Goal: Information Seeking & Learning: Learn about a topic

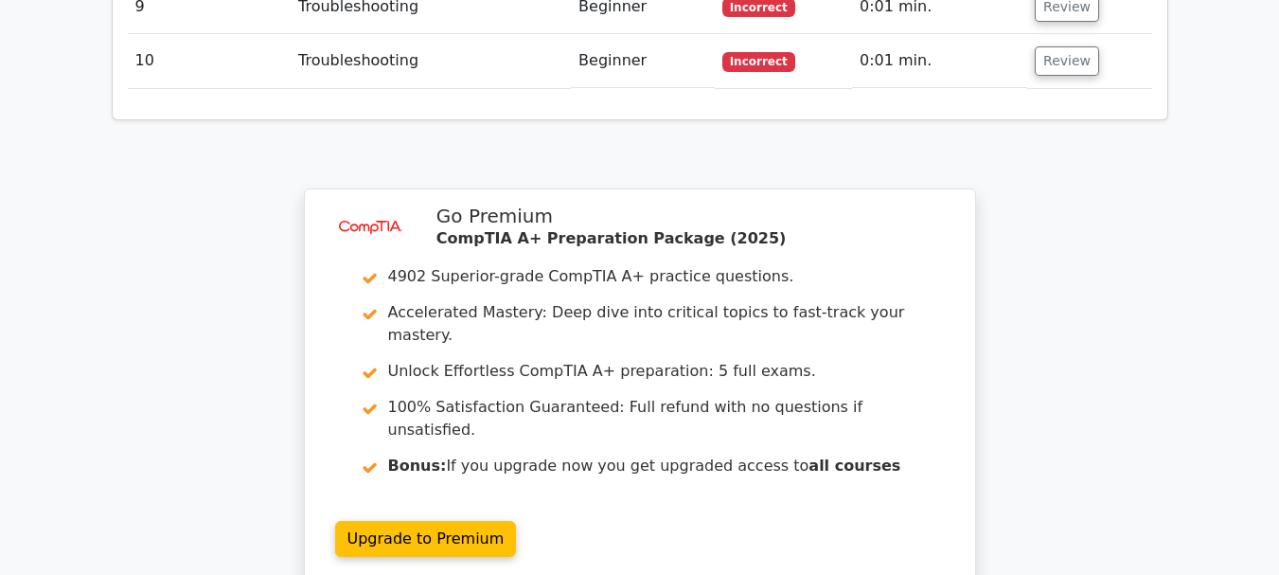
scroll to position [2965, 0]
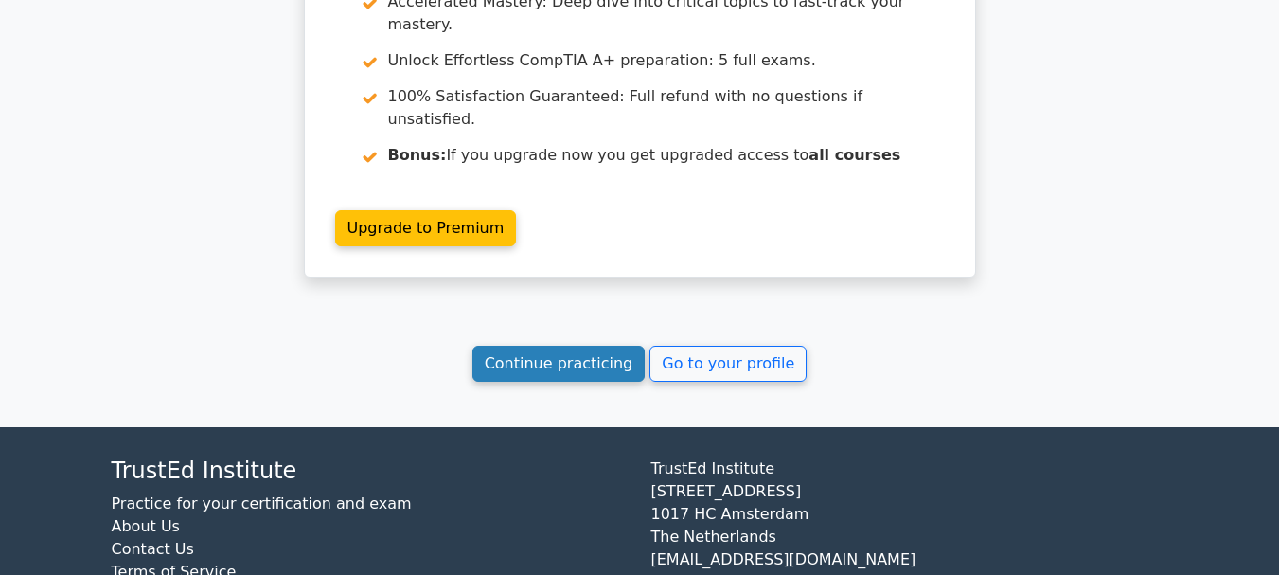
click at [541, 346] on link "Continue practicing" at bounding box center [558, 364] width 173 height 36
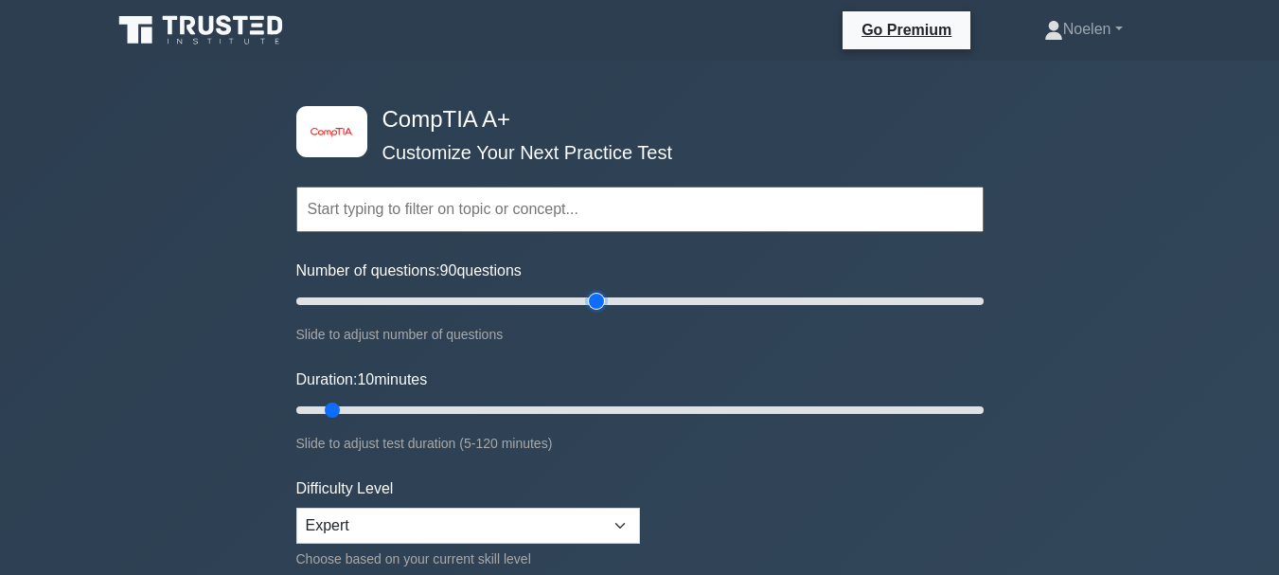
drag, startPoint x: 325, startPoint y: 303, endPoint x: 589, endPoint y: 324, distance: 265.0
type input "90"
click at [589, 312] on input "Number of questions: 90 questions" at bounding box center [639, 301] width 687 height 23
click at [589, 324] on div "Slide to adjust number of questions" at bounding box center [639, 334] width 687 height 23
click at [545, 216] on input "text" at bounding box center [639, 209] width 687 height 45
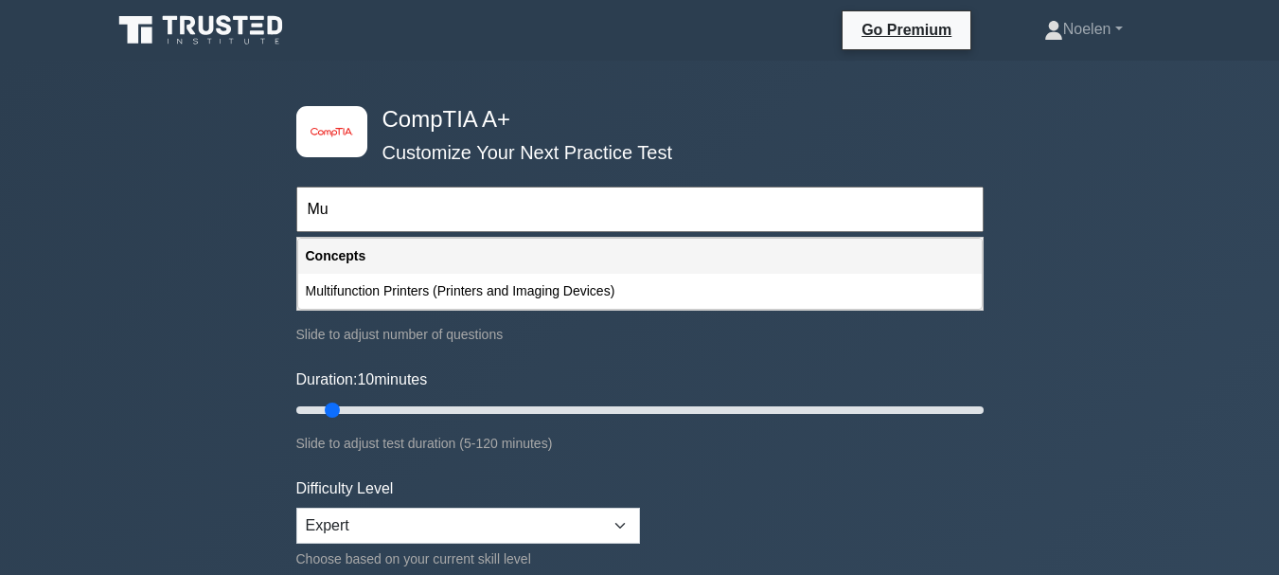
type input "M"
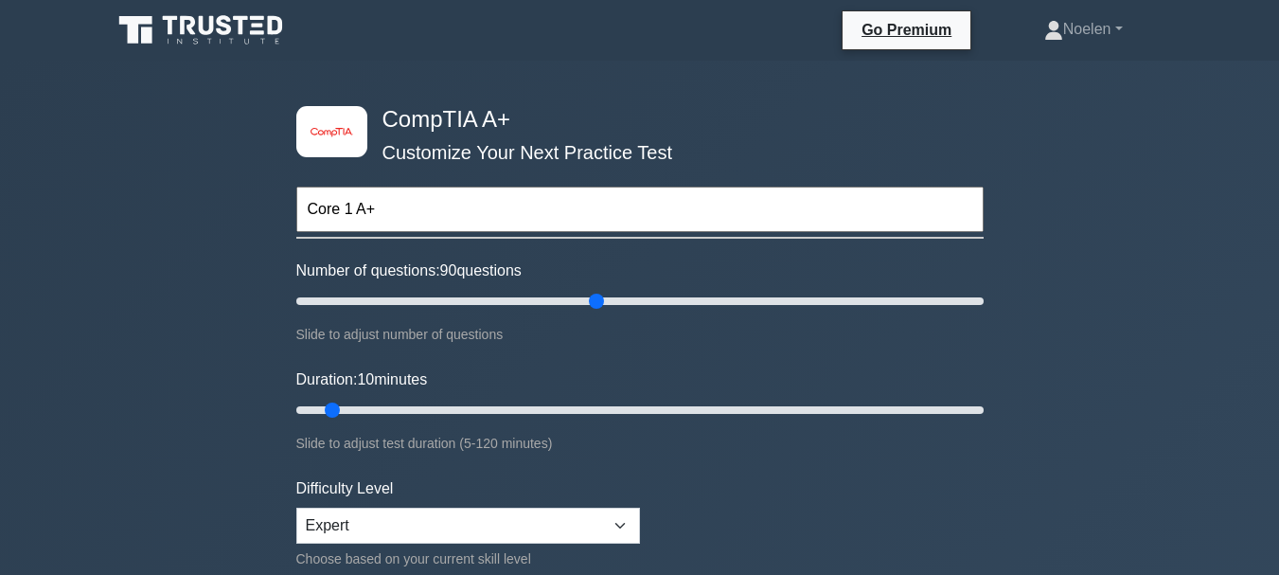
type input "Core 1 A+"
drag, startPoint x: 335, startPoint y: 407, endPoint x: 627, endPoint y: 428, distance: 292.4
type input "60"
click at [627, 421] on input "Duration: 60 minutes" at bounding box center [639, 410] width 687 height 23
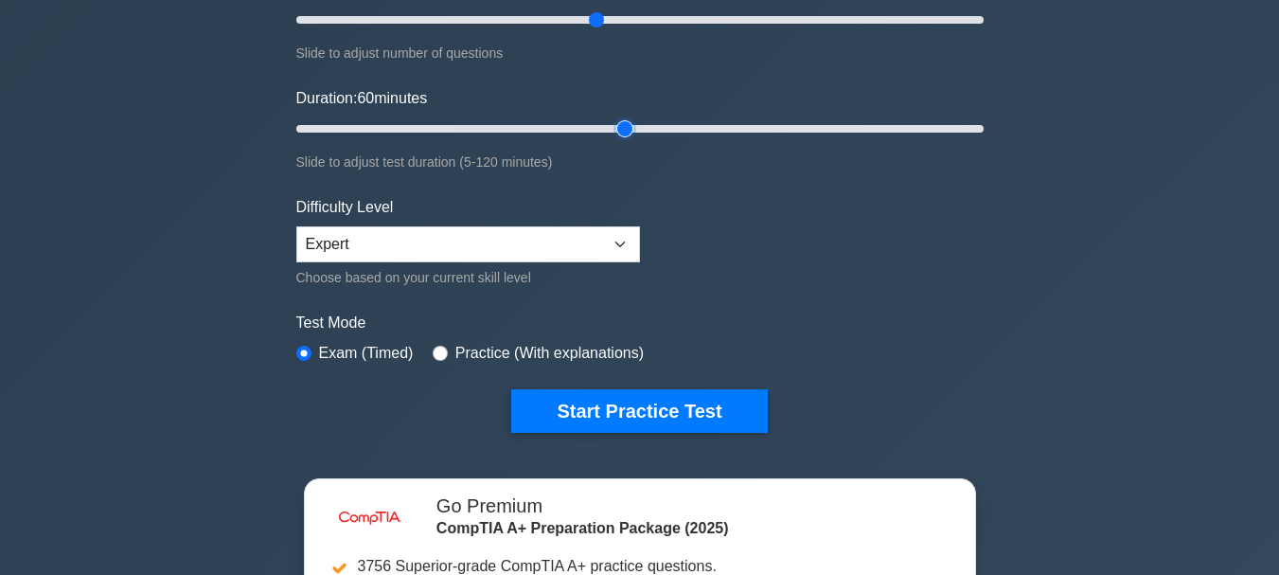
scroll to position [316, 0]
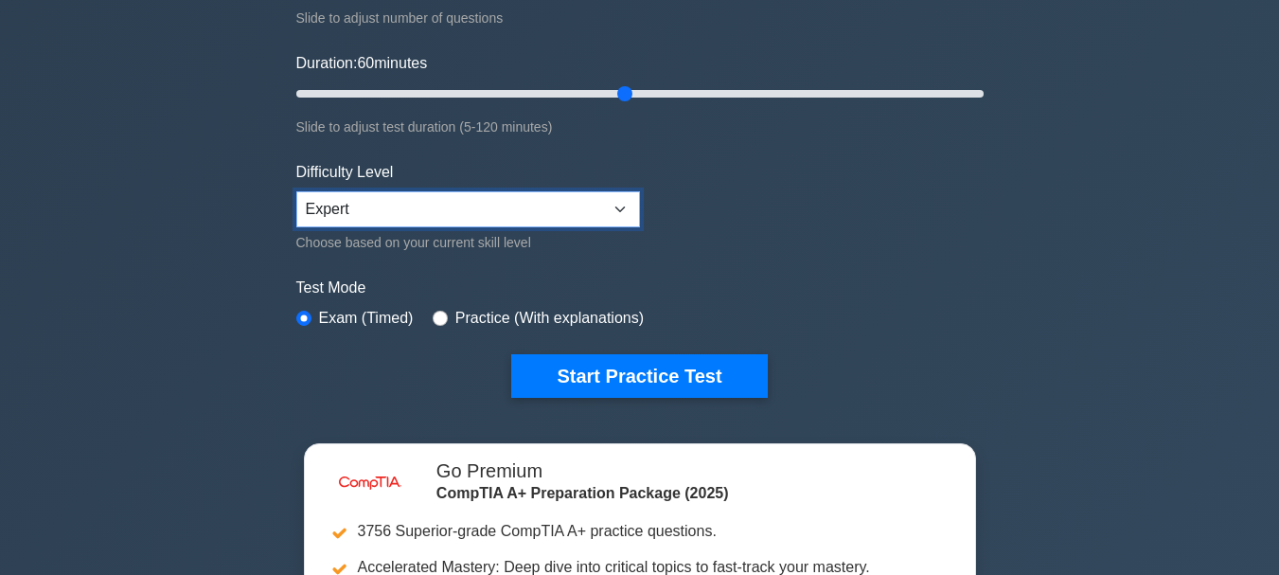
click at [623, 213] on select "Beginner Intermediate Expert" at bounding box center [468, 209] width 344 height 36
select select "intermediate"
click at [296, 191] on select "Beginner Intermediate Expert" at bounding box center [468, 209] width 344 height 36
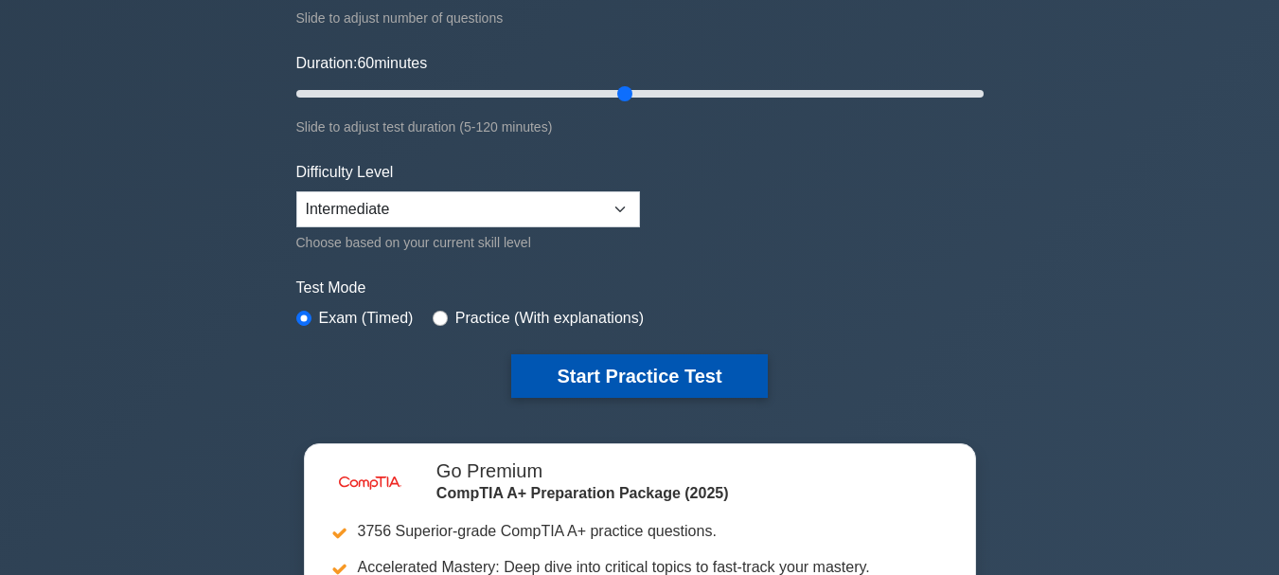
click at [603, 364] on button "Start Practice Test" at bounding box center [639, 376] width 256 height 44
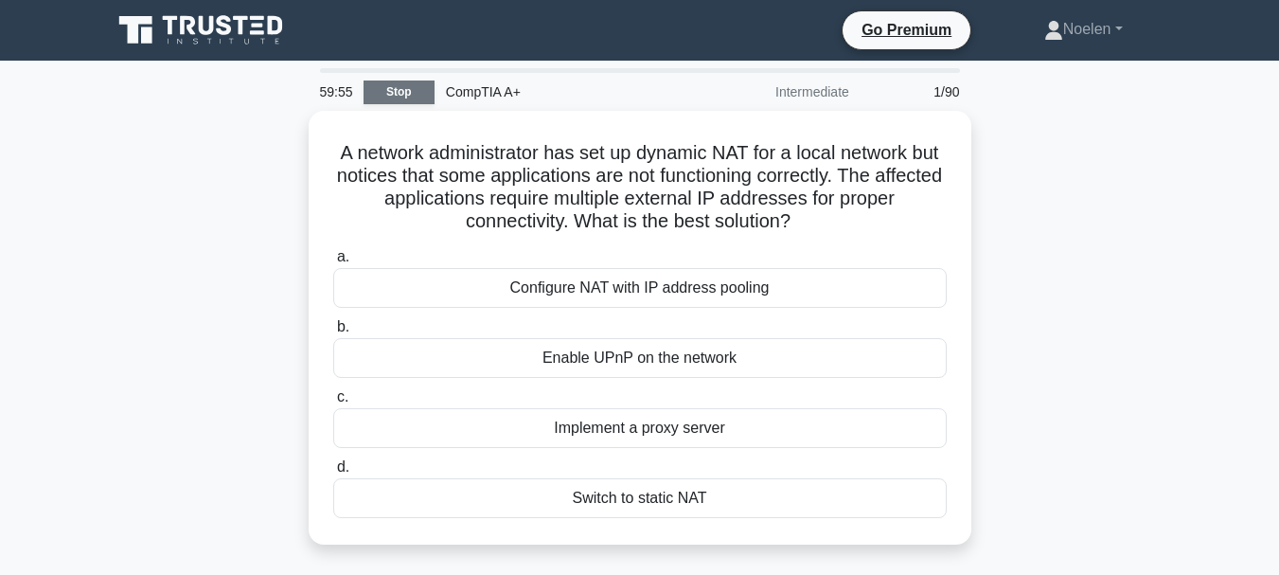
click at [397, 89] on link "Stop" at bounding box center [399, 92] width 71 height 24
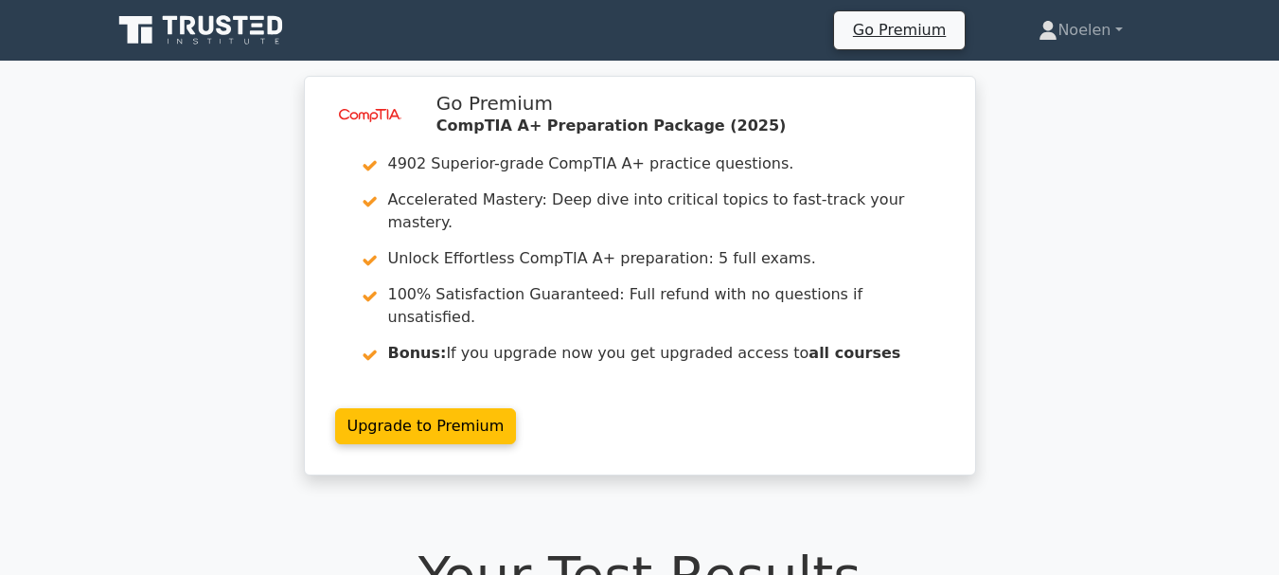
drag, startPoint x: 1278, startPoint y: 112, endPoint x: 1282, endPoint y: 133, distance: 21.2
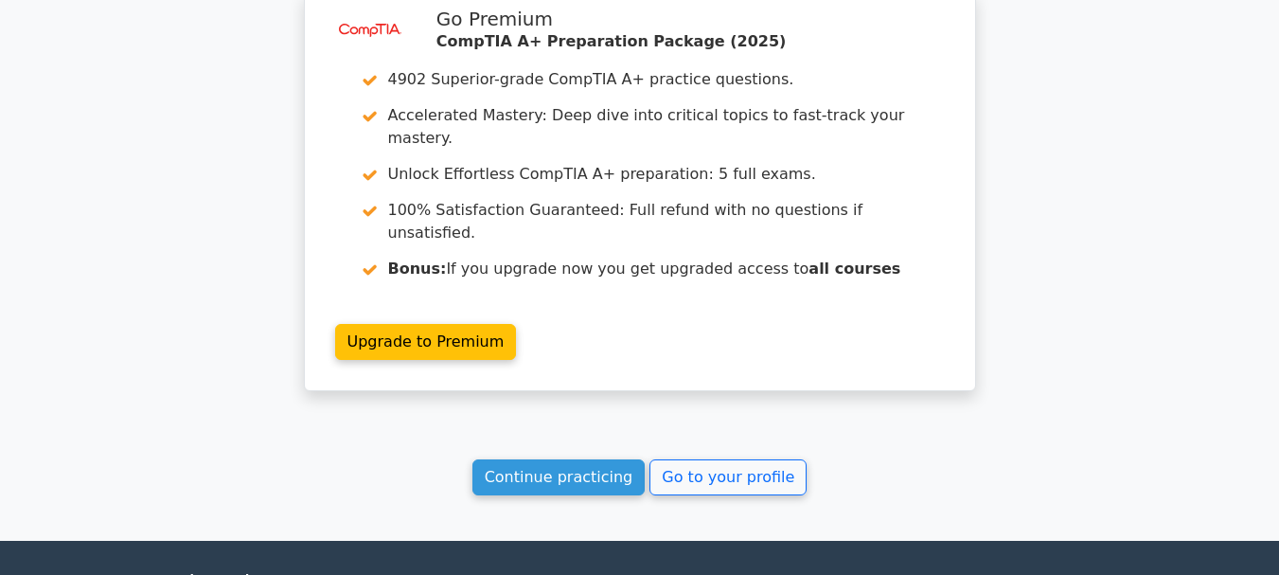
scroll to position [1511, 0]
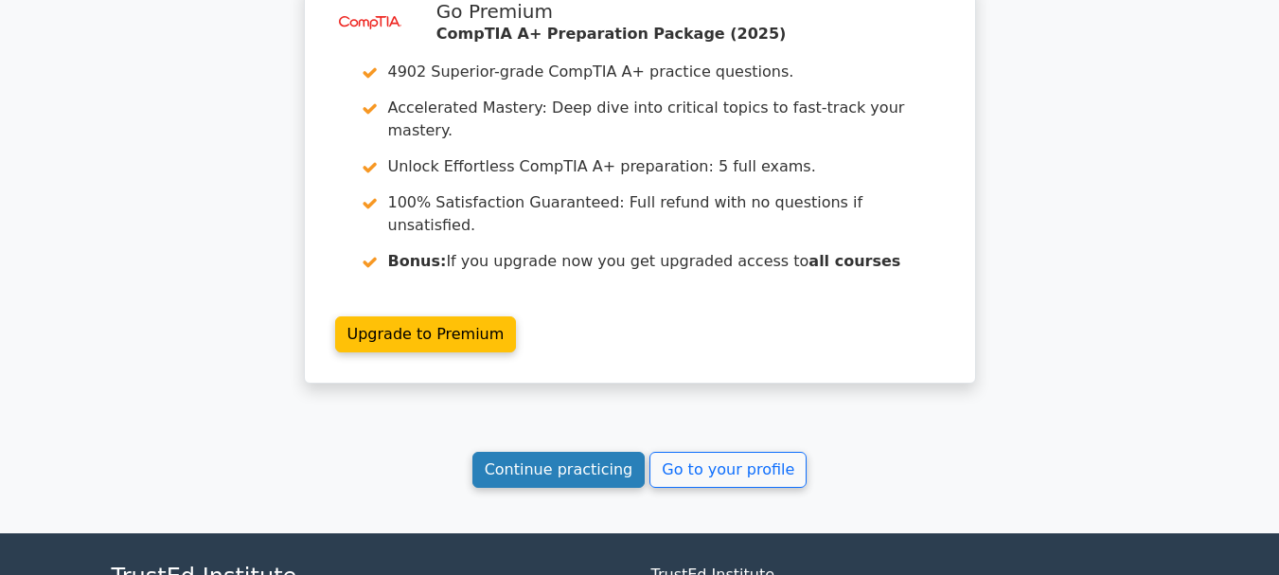
click at [574, 452] on link "Continue practicing" at bounding box center [558, 470] width 173 height 36
